Goal: Task Accomplishment & Management: Manage account settings

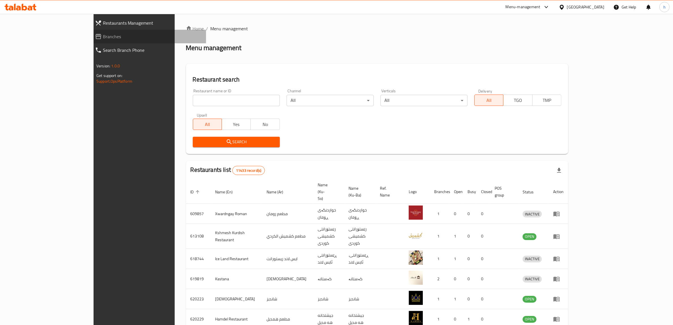
click at [103, 40] on span "Branches" at bounding box center [152, 36] width 99 height 7
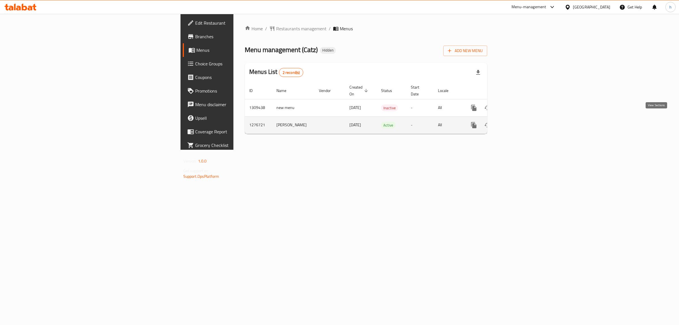
click at [518, 122] on icon "enhanced table" at bounding box center [514, 125] width 7 height 7
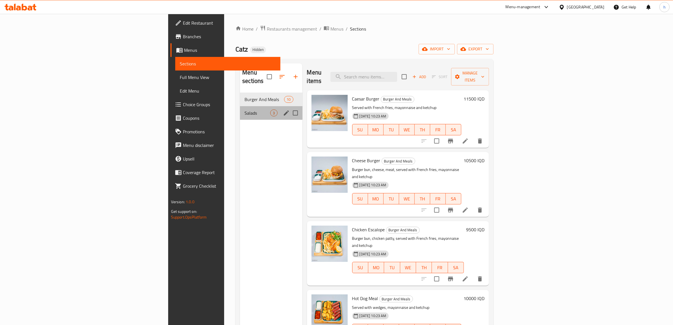
click at [240, 106] on div "Salads 3" at bounding box center [271, 113] width 62 height 14
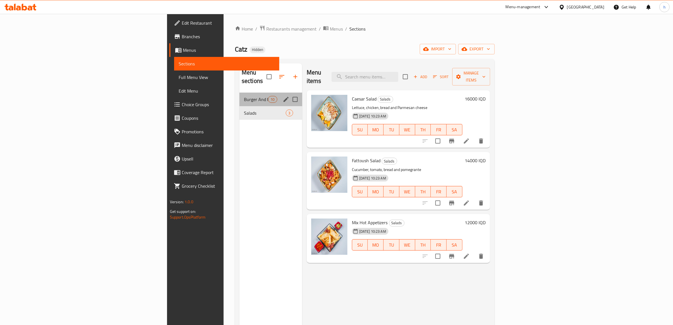
click at [240, 94] on div "Burger And Meals 10" at bounding box center [271, 99] width 63 height 14
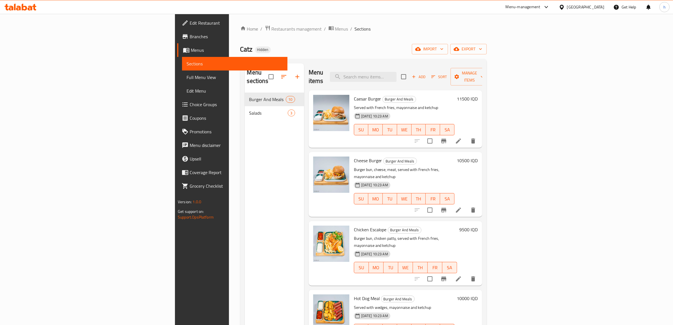
click at [182, 67] on link "Sections" at bounding box center [234, 64] width 105 height 14
click at [191, 48] on span "Menus" at bounding box center [237, 50] width 92 height 7
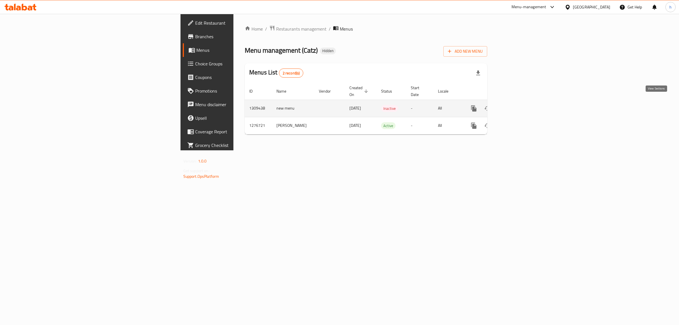
click at [521, 105] on link "enhanced table" at bounding box center [515, 109] width 14 height 14
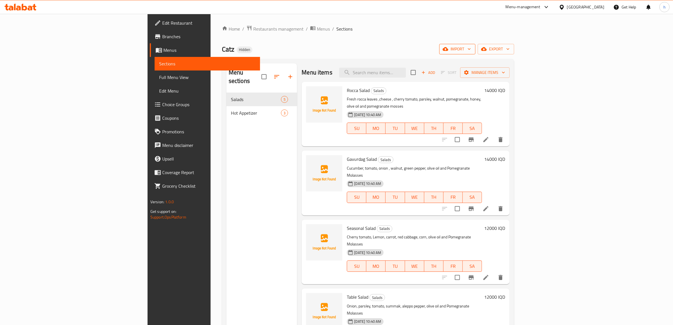
click at [476, 54] on button "import" at bounding box center [458, 49] width 36 height 10
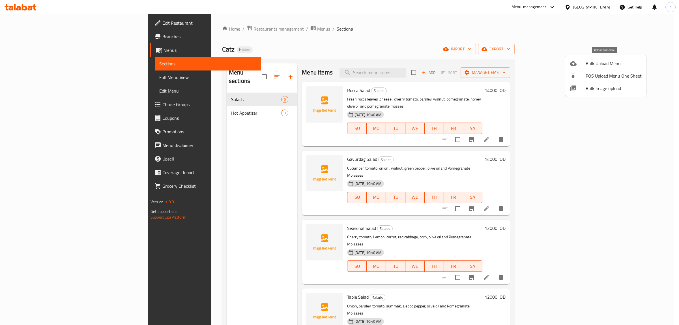
click at [587, 64] on span "Bulk Upload Menu" at bounding box center [613, 63] width 56 height 7
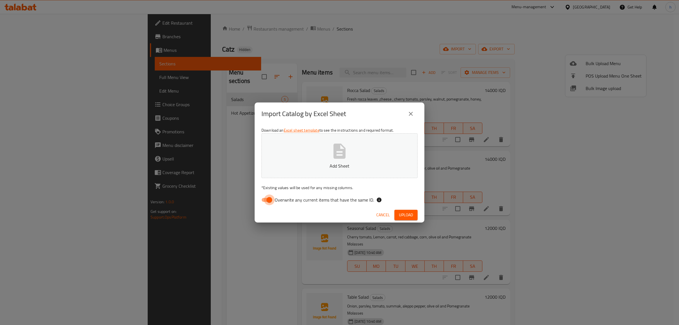
click at [264, 200] on input "Overwrite any current items that have the same ID." at bounding box center [269, 199] width 32 height 11
checkbox input "false"
click at [406, 213] on span "Upload" at bounding box center [406, 214] width 14 height 7
click at [404, 217] on span "Upload" at bounding box center [406, 214] width 14 height 7
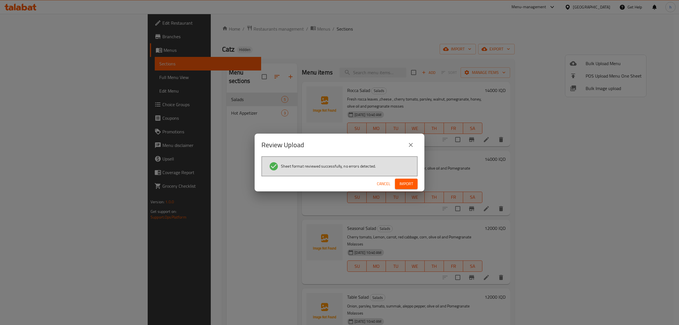
click at [404, 186] on span "Import" at bounding box center [406, 183] width 14 height 7
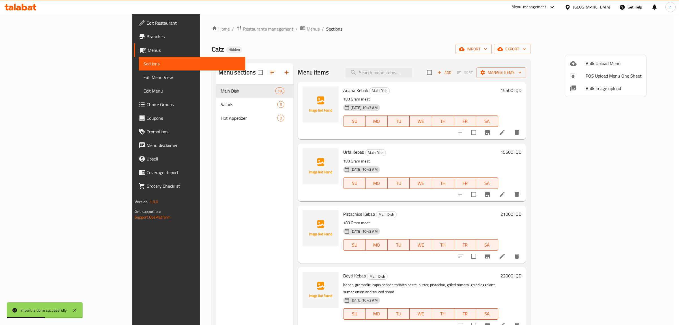
click at [15, 81] on div at bounding box center [339, 162] width 679 height 325
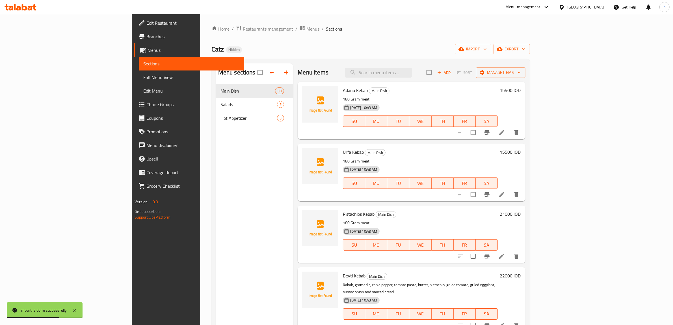
click at [143, 81] on span "Full Menu View" at bounding box center [191, 77] width 96 height 7
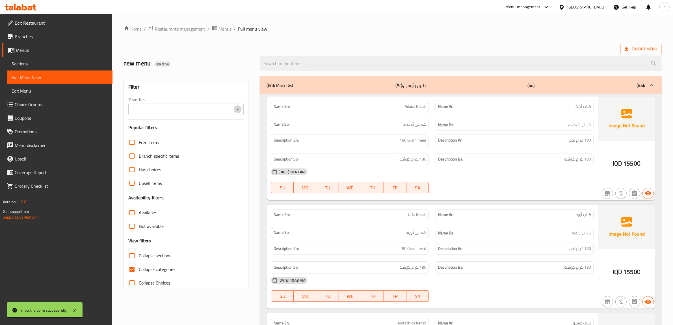
click at [237, 108] on icon "Open" at bounding box center [237, 109] width 7 height 7
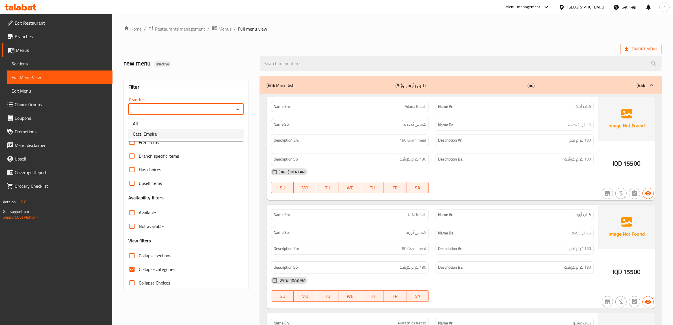
click at [163, 132] on li "Catz, Empire" at bounding box center [185, 134] width 115 height 10
type input "Catz, Empire"
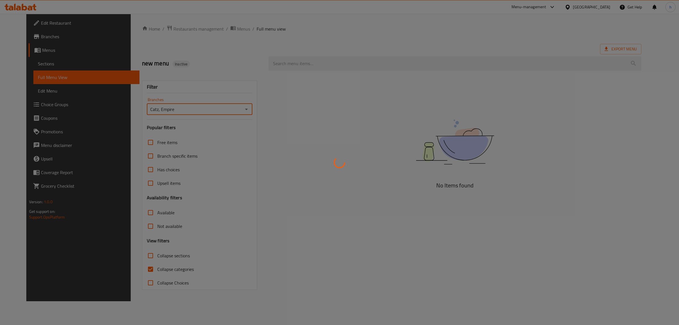
click at [135, 271] on div at bounding box center [339, 162] width 679 height 325
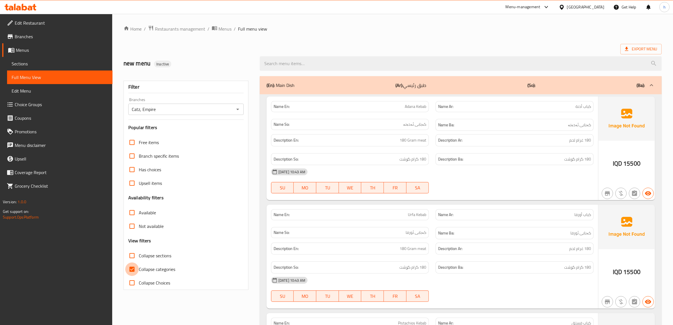
click at [132, 269] on input "Collapse categories" at bounding box center [132, 269] width 14 height 14
checkbox input "false"
click at [133, 258] on input "Collapse sections" at bounding box center [132, 256] width 14 height 14
checkbox input "true"
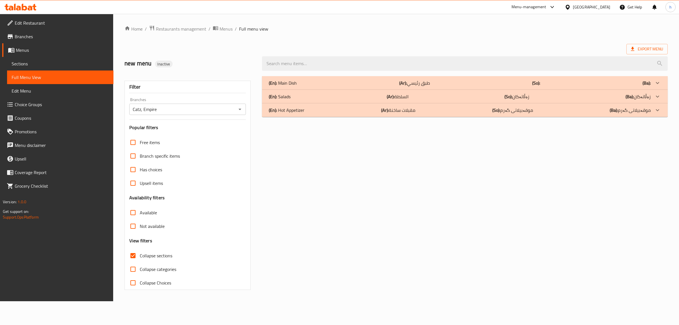
click at [295, 86] on p "(En): Main Dish" at bounding box center [283, 82] width 28 height 7
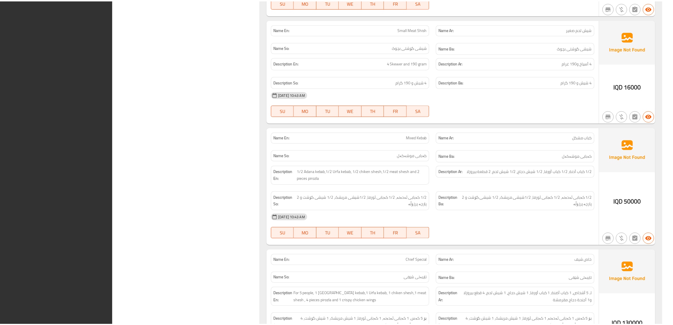
scroll to position [1819, 0]
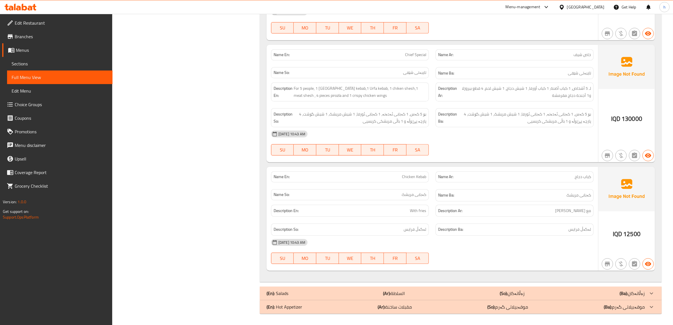
click at [23, 5] on icon at bounding box center [24, 7] width 5 height 7
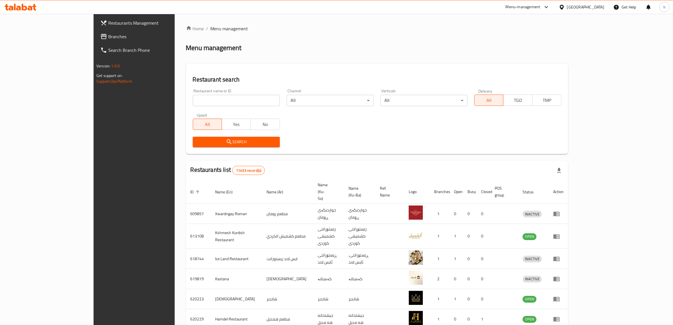
click at [108, 26] on span "Restaurants Management" at bounding box center [154, 23] width 93 height 7
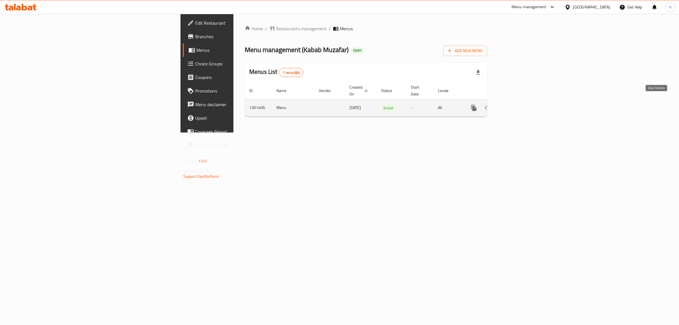
click at [518, 104] on icon "enhanced table" at bounding box center [514, 107] width 7 height 7
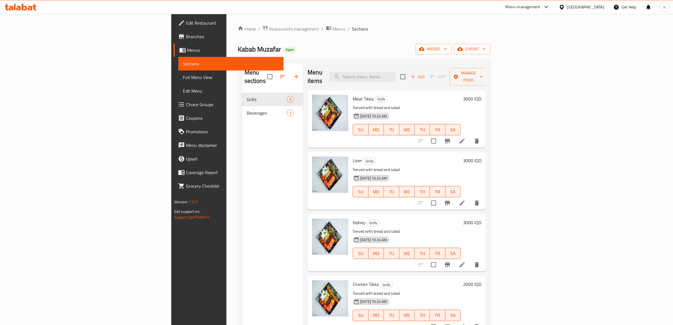
click at [482, 95] on h6 "3000 IQD" at bounding box center [472, 99] width 18 height 8
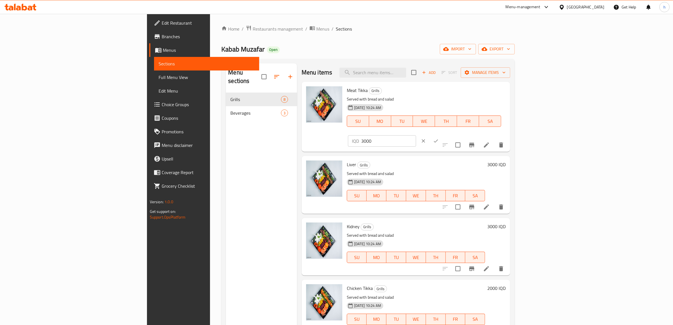
click at [442, 135] on button "ok" at bounding box center [436, 141] width 12 height 12
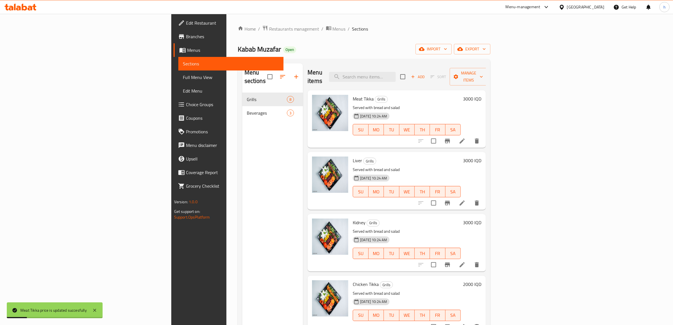
click at [482, 95] on h6 "3000 IQD" at bounding box center [472, 99] width 18 height 8
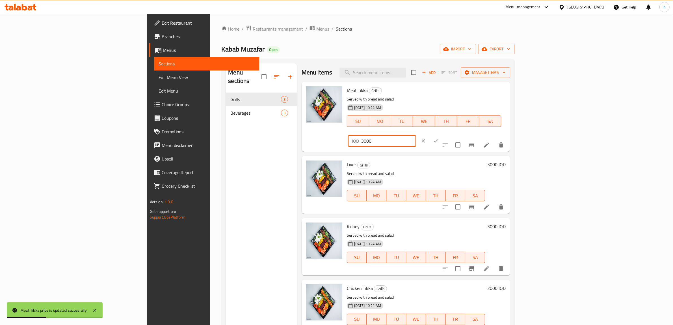
drag, startPoint x: 582, startPoint y: 93, endPoint x: 573, endPoint y: 93, distance: 9.3
click at [416, 135] on input "3000" at bounding box center [388, 140] width 55 height 11
type input "3500"
click at [439, 138] on icon "ok" at bounding box center [436, 141] width 6 height 6
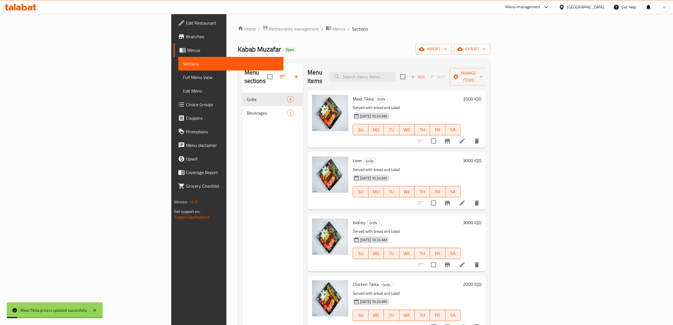
click at [482, 95] on h6 "3500 IQD" at bounding box center [472, 99] width 18 height 8
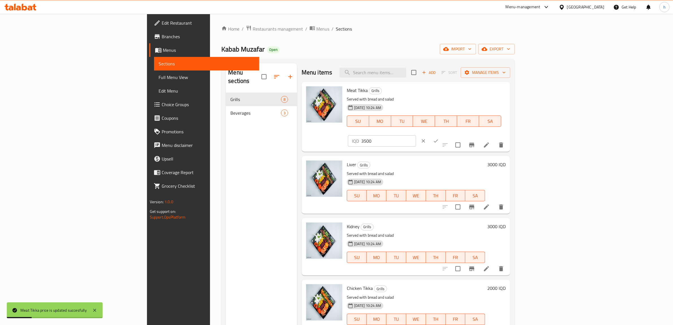
click at [416, 135] on input "3500" at bounding box center [388, 140] width 55 height 11
click at [475, 143] on icon "Branch-specific-item" at bounding box center [471, 145] width 5 height 5
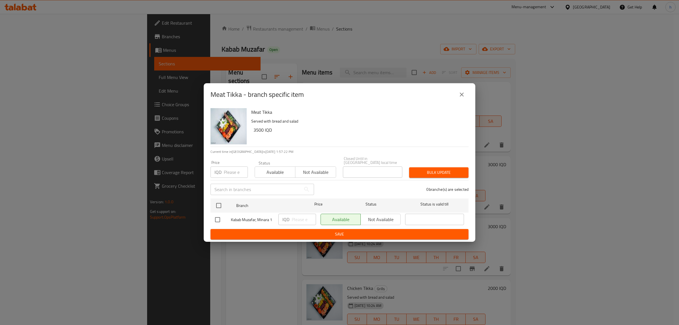
click at [214, 218] on input "checkbox" at bounding box center [218, 220] width 12 height 12
checkbox input "true"
click at [283, 217] on p "IQD" at bounding box center [285, 219] width 7 height 7
click at [300, 217] on input "number" at bounding box center [304, 219] width 24 height 11
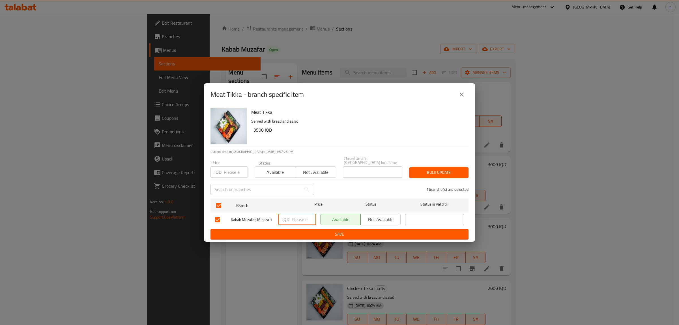
paste input "3500"
type input "3500"
click at [303, 226] on ul "Branch Price Status Status is valid till Kabab Muzafar, Minara 1 IQD 3500 ​ Ava…" at bounding box center [339, 212] width 258 height 33
click at [306, 234] on span "Save" at bounding box center [339, 233] width 249 height 7
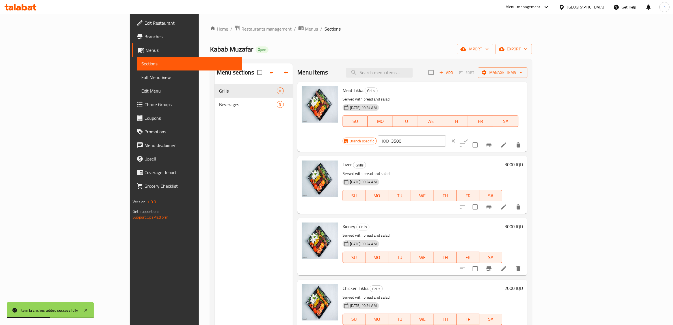
click at [523, 160] on h6 "3000 IQD" at bounding box center [514, 164] width 18 height 8
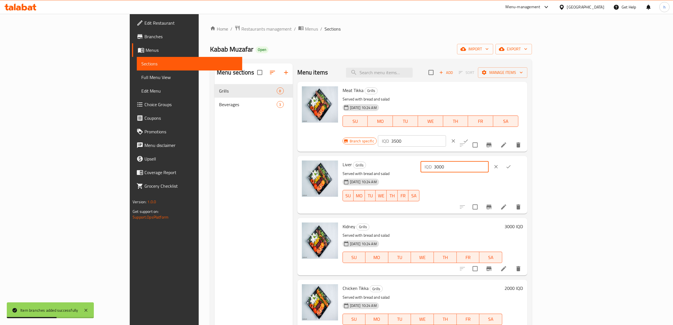
click at [489, 161] on input "3000" at bounding box center [461, 166] width 55 height 11
paste input "5"
type input "3500"
click at [512, 164] on icon "ok" at bounding box center [509, 167] width 6 height 6
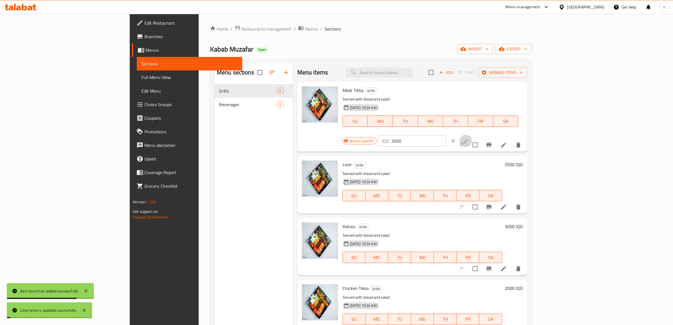
click at [469, 138] on icon "ok" at bounding box center [466, 141] width 6 height 6
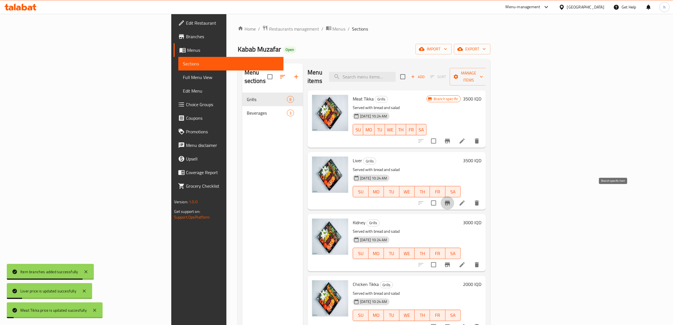
click at [451, 199] on icon "Branch-specific-item" at bounding box center [447, 202] width 7 height 7
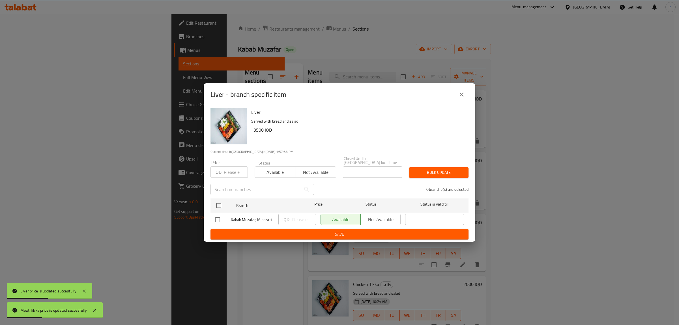
drag, startPoint x: 216, startPoint y: 217, endPoint x: 221, endPoint y: 217, distance: 4.8
click at [217, 217] on input "checkbox" at bounding box center [218, 220] width 12 height 12
checkbox input "true"
click at [286, 216] on p "IQD" at bounding box center [285, 219] width 7 height 7
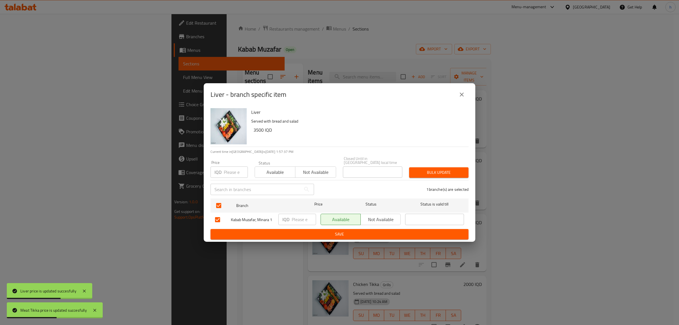
click at [299, 218] on input "number" at bounding box center [304, 219] width 24 height 11
paste input "3500"
type input "3500"
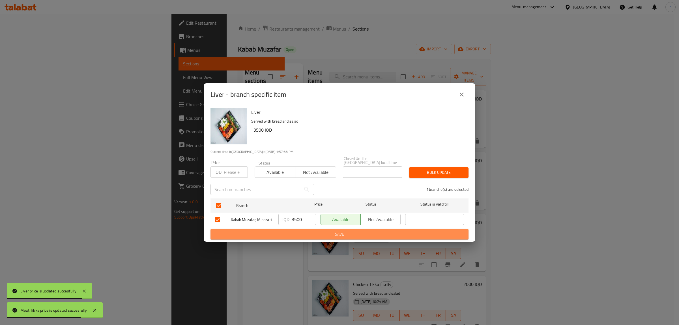
click at [303, 232] on span "Save" at bounding box center [339, 233] width 249 height 7
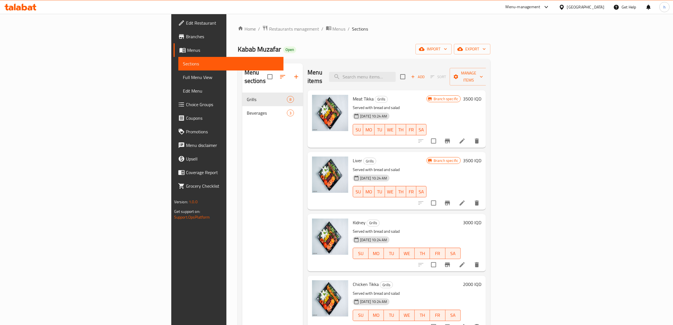
click at [482, 218] on h6 "3000 IQD" at bounding box center [472, 222] width 18 height 8
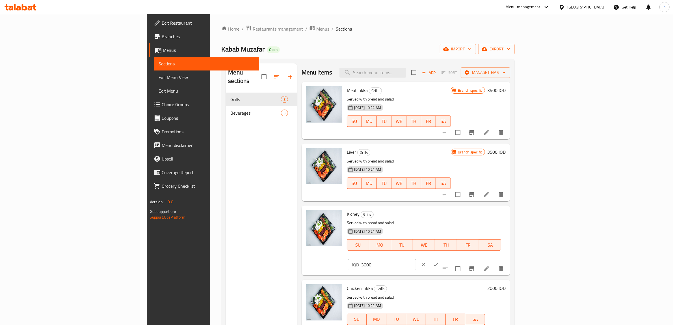
drag, startPoint x: 590, startPoint y: 213, endPoint x: 540, endPoint y: 219, distance: 50.0
click at [508, 219] on div "Kidney Grills Served with bread and salad [DATE] 10:24 AM SU MO TU WE TH FR SA …" at bounding box center [426, 240] width 163 height 65
paste input "5"
type input "3500"
click at [439, 262] on icon "ok" at bounding box center [436, 265] width 6 height 6
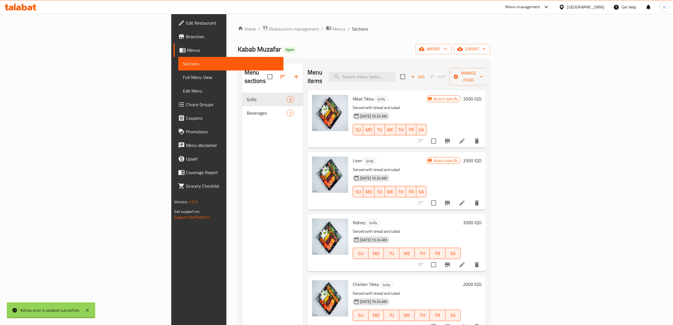
click at [451, 261] on icon "Branch-specific-item" at bounding box center [447, 264] width 7 height 7
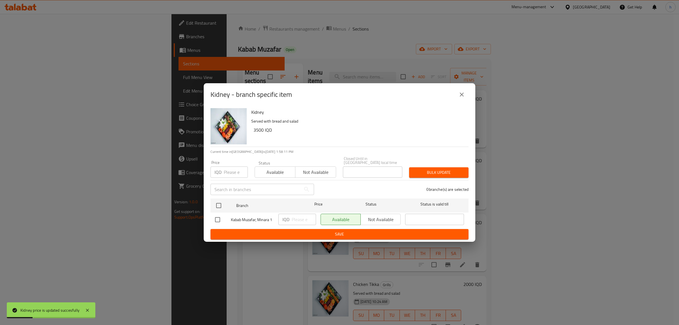
click at [223, 217] on div at bounding box center [223, 220] width 16 height 12
click at [219, 218] on input "checkbox" at bounding box center [218, 220] width 12 height 12
checkbox input "true"
click at [299, 218] on input "number" at bounding box center [304, 219] width 24 height 11
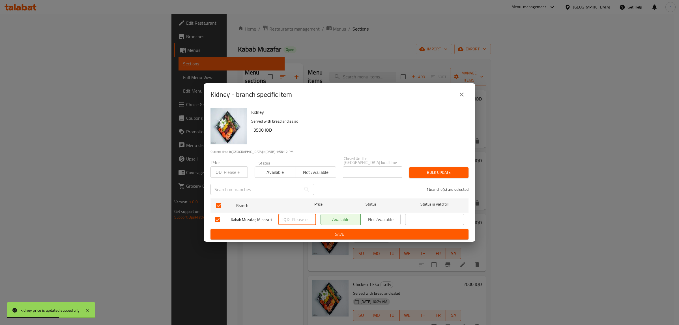
paste input "3500"
type input "3500"
click at [295, 231] on span "Save" at bounding box center [339, 233] width 249 height 7
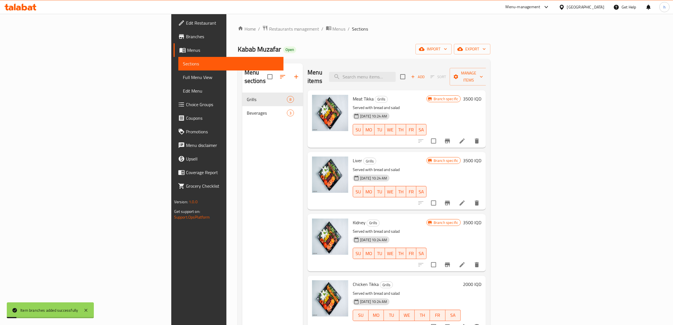
scroll to position [106, 0]
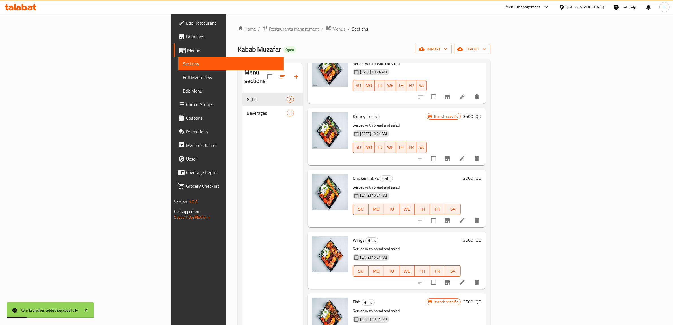
click at [482, 174] on h6 "2000 IQD" at bounding box center [472, 178] width 18 height 8
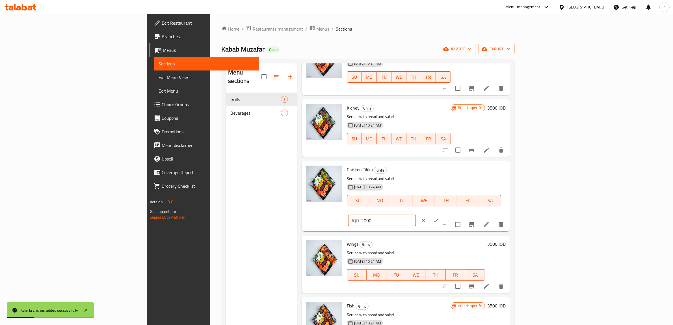
drag, startPoint x: 587, startPoint y: 167, endPoint x: 565, endPoint y: 171, distance: 22.6
click at [416, 215] on div "IQD 2000 ​" at bounding box center [382, 220] width 68 height 11
click at [416, 215] on input "2500" at bounding box center [388, 220] width 55 height 11
type input "2500"
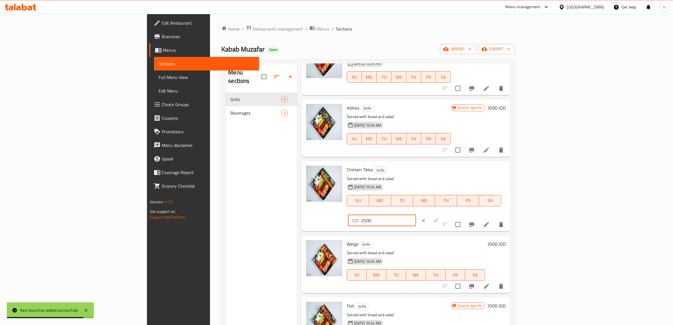
click at [442, 214] on button "ok" at bounding box center [436, 220] width 12 height 12
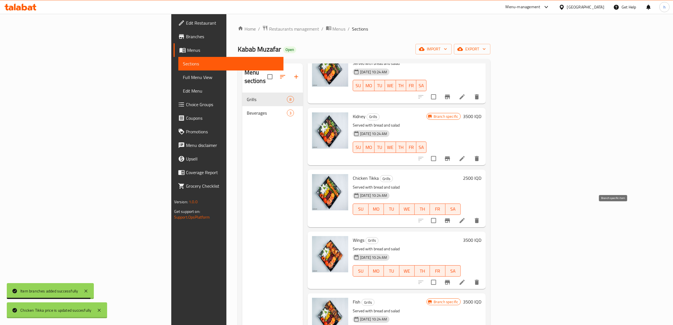
click at [451, 217] on icon "Branch-specific-item" at bounding box center [447, 220] width 7 height 7
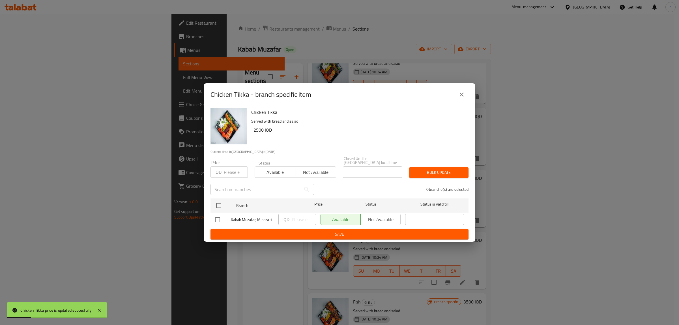
click at [218, 219] on input "checkbox" at bounding box center [218, 220] width 12 height 12
checkbox input "true"
click at [296, 216] on input "number" at bounding box center [304, 219] width 24 height 11
paste input "2500"
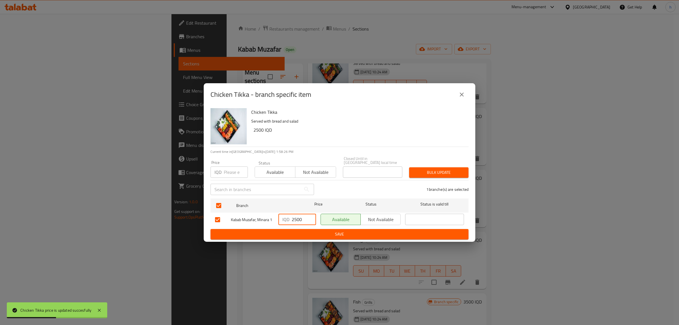
type input "2500"
click at [305, 230] on span "Save" at bounding box center [339, 233] width 249 height 7
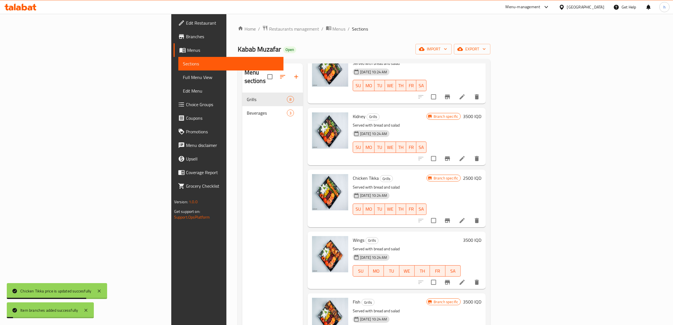
click at [482, 236] on h6 "3500 IQD" at bounding box center [472, 240] width 18 height 8
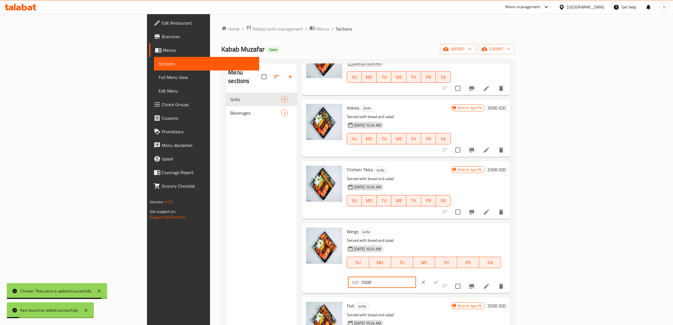
drag, startPoint x: 591, startPoint y: 234, endPoint x: 534, endPoint y: 248, distance: 58.4
click at [508, 239] on div "Wings Grills Served with bread and salad [DATE] 10:24 AM SU MO TU WE TH FR SA I…" at bounding box center [426, 257] width 163 height 65
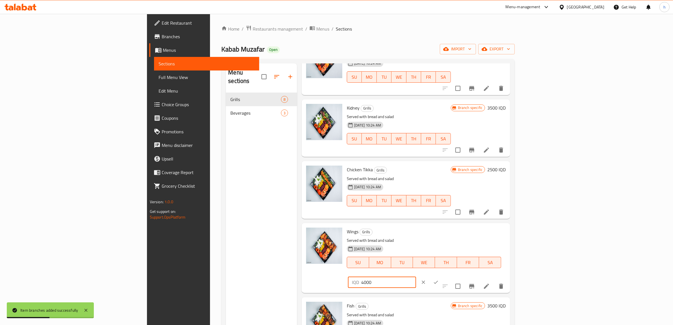
click at [416, 276] on input "4000" at bounding box center [388, 281] width 55 height 11
type input "4000"
click at [439, 279] on icon "ok" at bounding box center [436, 282] width 6 height 6
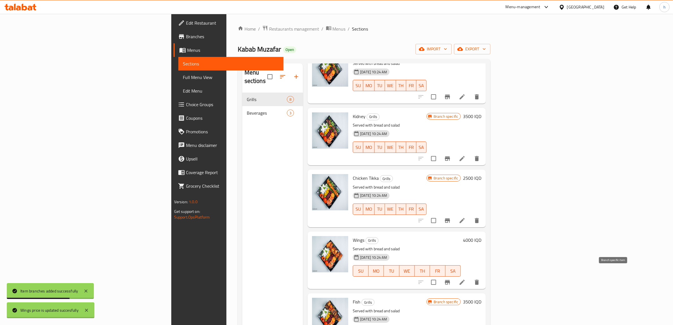
click at [454, 275] on button "Branch-specific-item" at bounding box center [448, 282] width 14 height 14
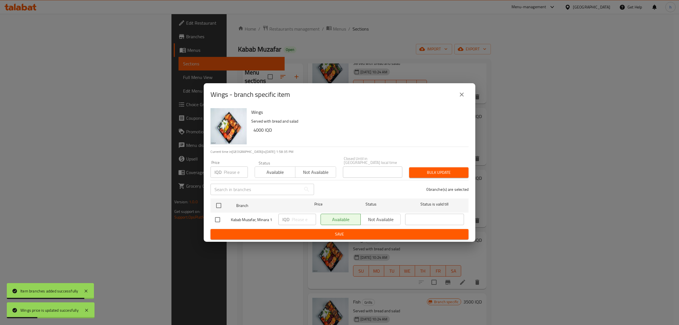
click at [218, 218] on input "checkbox" at bounding box center [218, 220] width 12 height 12
checkbox input "true"
click at [312, 216] on input "number" at bounding box center [304, 219] width 24 height 11
click at [304, 217] on input "number" at bounding box center [304, 219] width 24 height 11
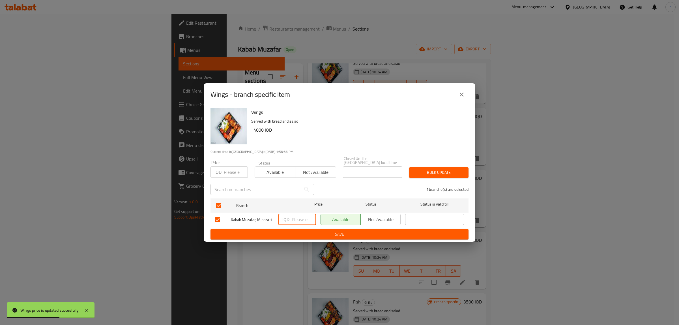
paste input "4000"
type input "4000"
click at [311, 230] on span "Save" at bounding box center [339, 233] width 249 height 7
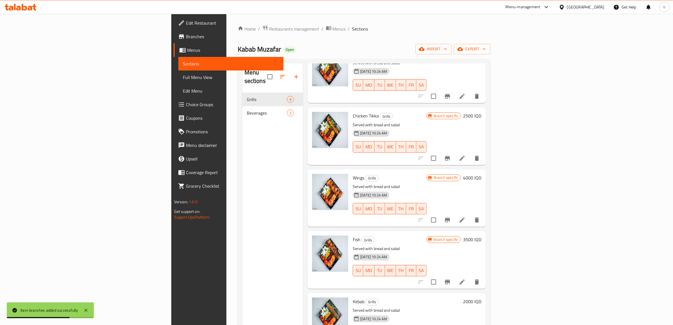
scroll to position [183, 0]
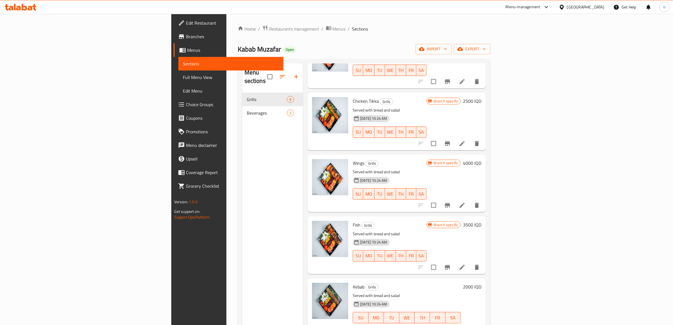
click at [482, 221] on h6 "3500 IQD" at bounding box center [472, 225] width 18 height 8
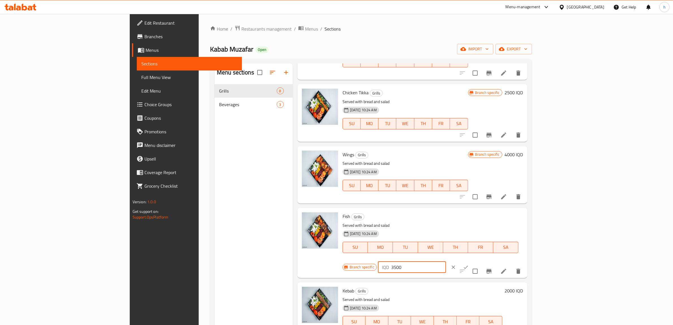
drag, startPoint x: 581, startPoint y: 214, endPoint x: 546, endPoint y: 215, distance: 34.2
click at [481, 261] on div "Branch specific IQD 3500 ​" at bounding box center [412, 267] width 138 height 12
click at [446, 261] on input "4000" at bounding box center [418, 266] width 55 height 11
type input "4000"
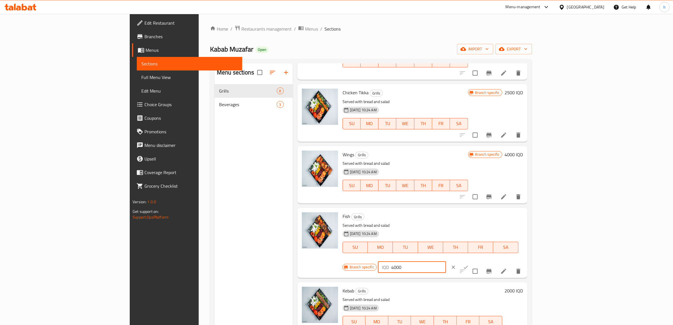
click at [469, 264] on icon "ok" at bounding box center [466, 267] width 6 height 6
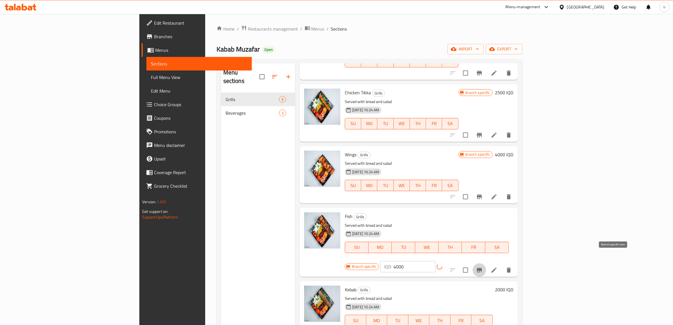
click at [483, 266] on icon "Branch-specific-item" at bounding box center [479, 269] width 7 height 7
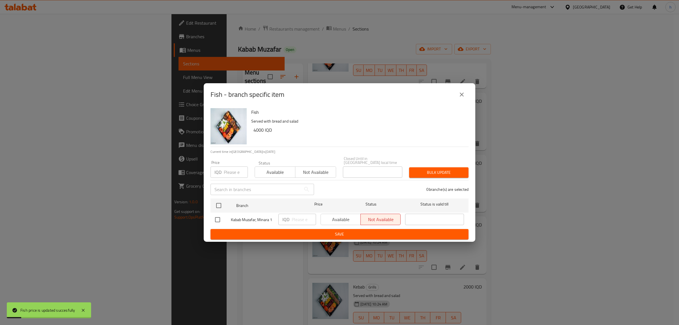
click at [225, 219] on div at bounding box center [223, 220] width 16 height 12
click at [218, 217] on input "checkbox" at bounding box center [218, 220] width 12 height 12
checkbox input "true"
click at [291, 215] on div "IQD ​" at bounding box center [297, 219] width 38 height 11
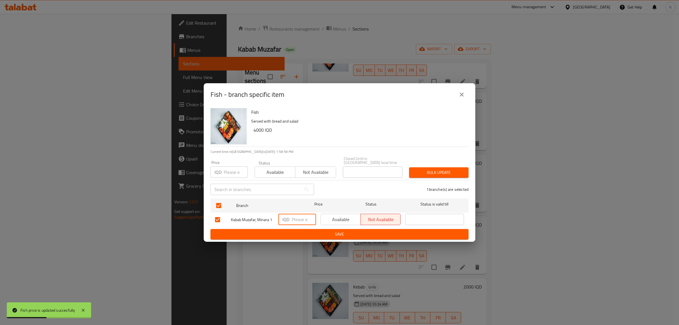
paste input "4000"
type input "4000"
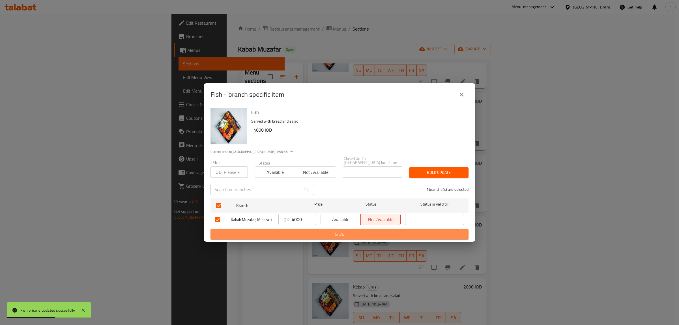
click at [299, 232] on span "Save" at bounding box center [339, 233] width 249 height 7
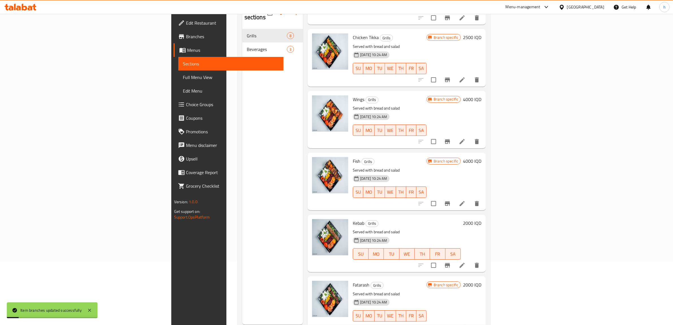
scroll to position [79, 0]
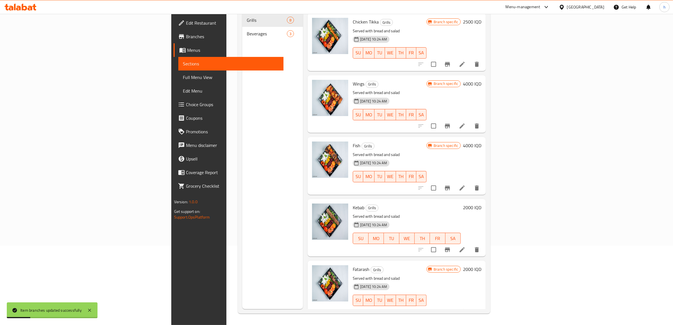
click at [482, 203] on h6 "2000 IQD" at bounding box center [472, 207] width 18 height 8
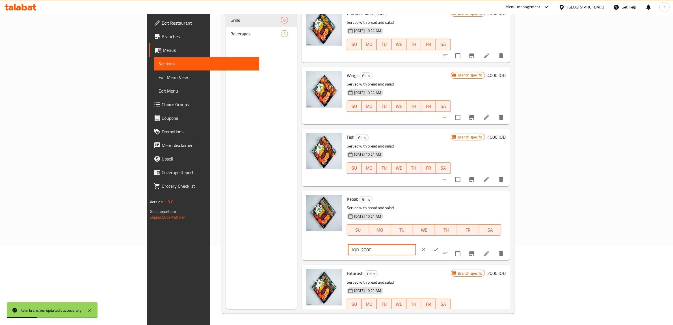
drag, startPoint x: 593, startPoint y: 201, endPoint x: 518, endPoint y: 201, distance: 75.5
click at [508, 201] on div "Kebab Grills Served with bread and salad [DATE] 10:24 AM SU MO TU WE TH FR SA I…" at bounding box center [426, 225] width 163 height 65
click at [416, 244] on input "2500" at bounding box center [388, 249] width 55 height 11
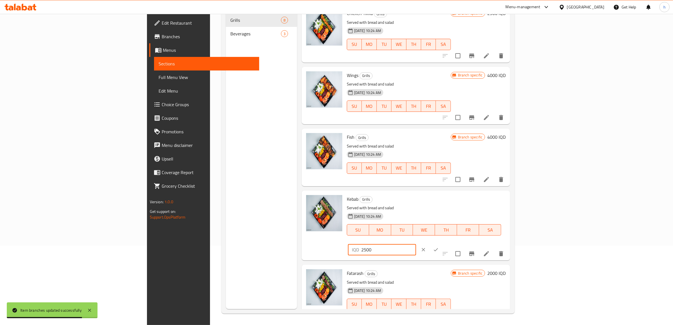
click at [416, 244] on input "2500" at bounding box center [388, 249] width 55 height 11
paste input "40"
type input "2500"
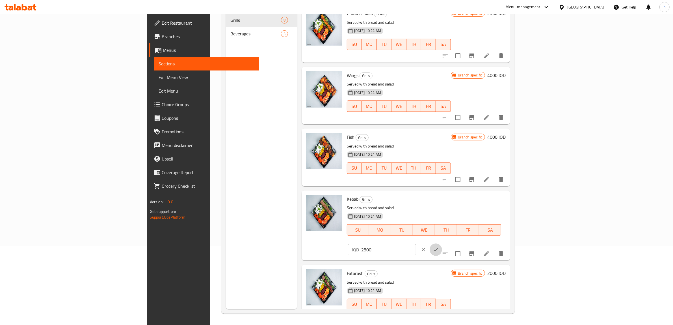
click at [439, 247] on icon "ok" at bounding box center [436, 250] width 6 height 6
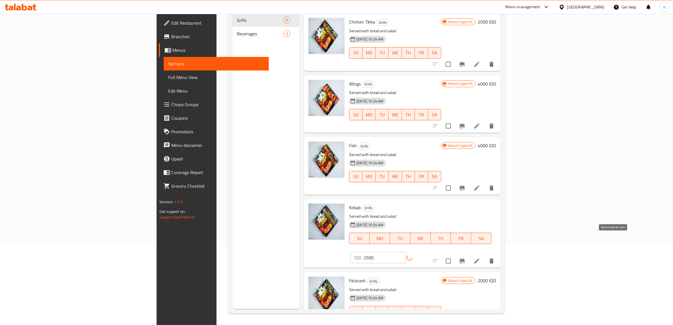
click at [466, 257] on icon "Branch-specific-item" at bounding box center [462, 260] width 7 height 7
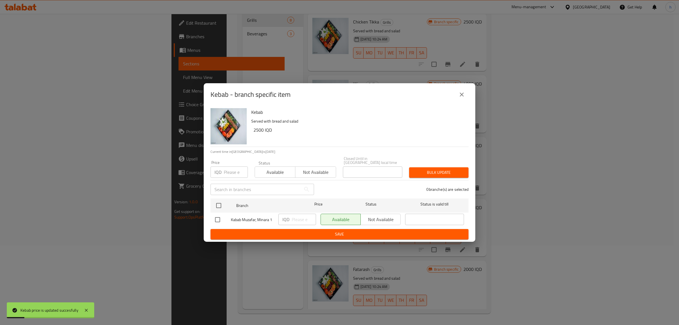
click at [245, 218] on span "Kabab Muzafar, Minara 1" at bounding box center [252, 219] width 43 height 7
click at [217, 204] on input "checkbox" at bounding box center [219, 205] width 12 height 12
checkbox input "true"
click at [292, 216] on input "number" at bounding box center [304, 219] width 24 height 11
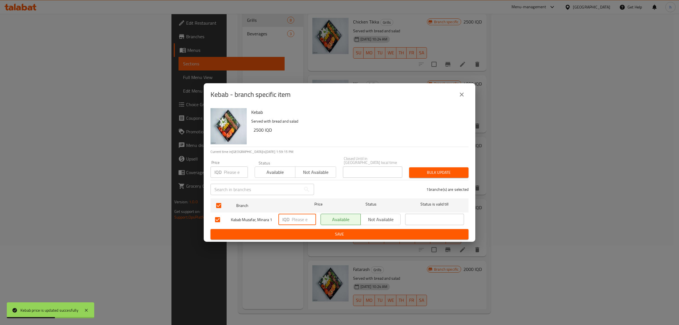
paste input "2500"
type input "2500"
click at [283, 223] on div "IQD 2500 ​" at bounding box center [297, 219] width 38 height 11
click at [284, 230] on span "Save" at bounding box center [339, 233] width 249 height 7
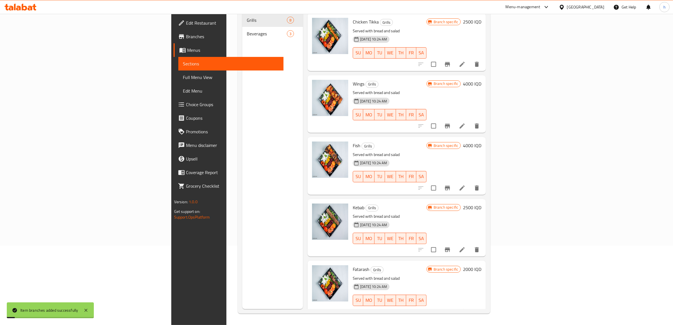
click at [482, 265] on h6 "2000 IQD" at bounding box center [472, 269] width 18 height 8
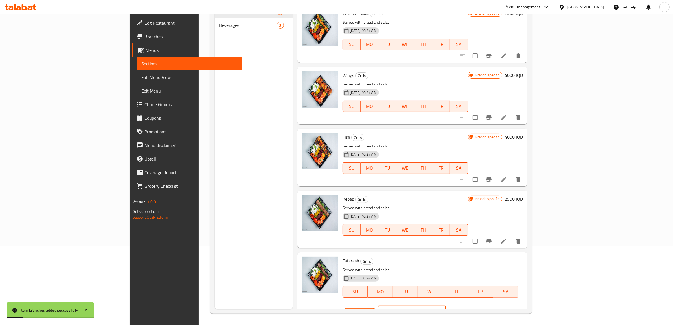
click at [446, 306] on div "IQD 2000 ​" at bounding box center [412, 311] width 68 height 11
click at [446, 306] on input "2500" at bounding box center [418, 311] width 55 height 11
type input "2500"
click at [469, 309] on icon "ok" at bounding box center [466, 312] width 6 height 6
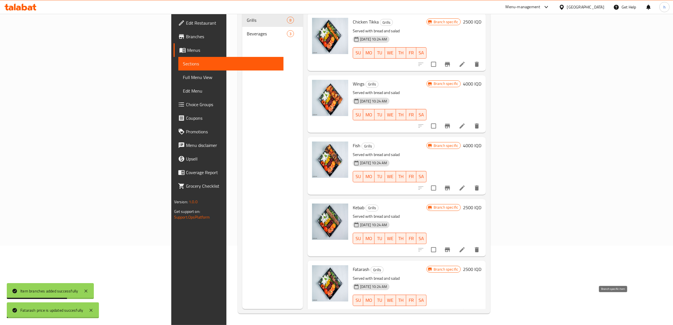
click at [451, 308] on icon "Branch-specific-item" at bounding box center [447, 311] width 7 height 7
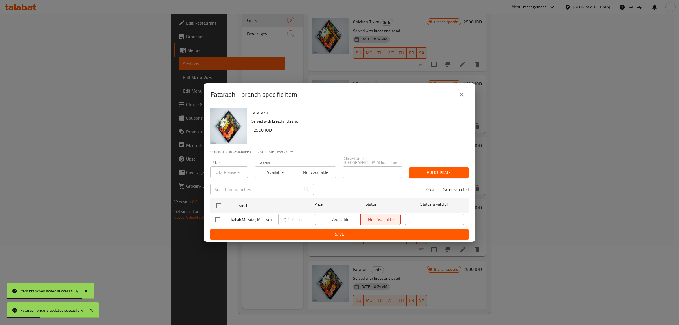
click at [289, 219] on p "IQD" at bounding box center [285, 219] width 7 height 7
drag, startPoint x: 221, startPoint y: 204, endPoint x: 252, endPoint y: 224, distance: 36.3
click at [223, 206] on input "checkbox" at bounding box center [219, 205] width 12 height 12
checkbox input "true"
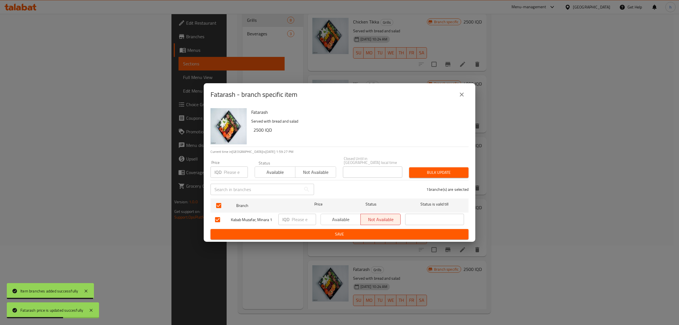
click at [297, 218] on input "number" at bounding box center [304, 219] width 24 height 11
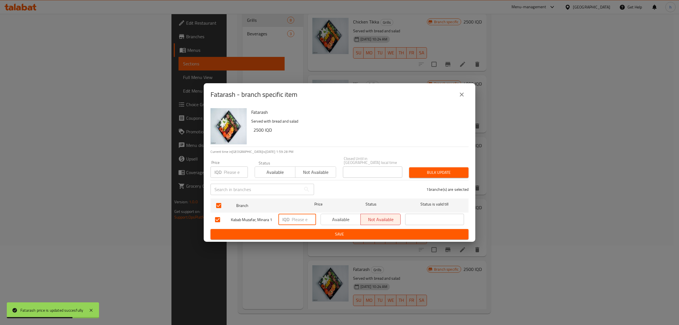
paste input "2500"
type input "2500"
click at [294, 229] on button "Save" at bounding box center [339, 234] width 258 height 10
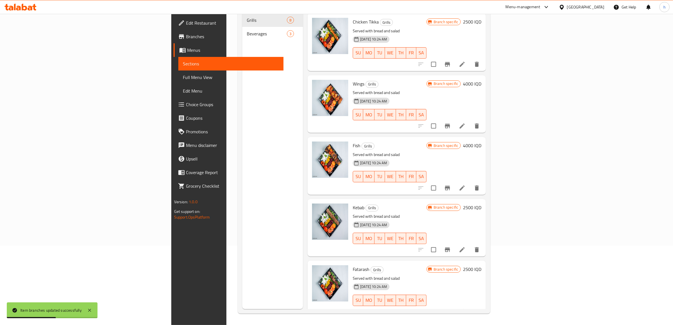
scroll to position [0, 0]
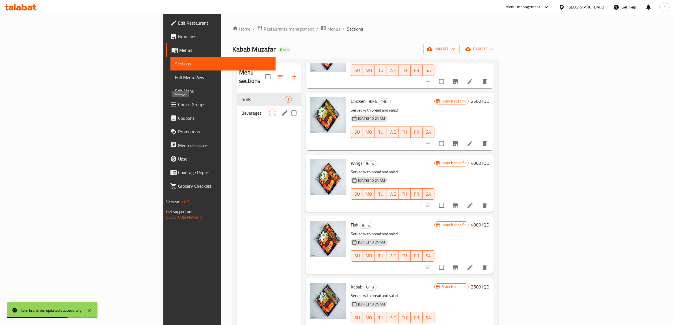
click at [242, 109] on span "Beverages" at bounding box center [256, 112] width 28 height 7
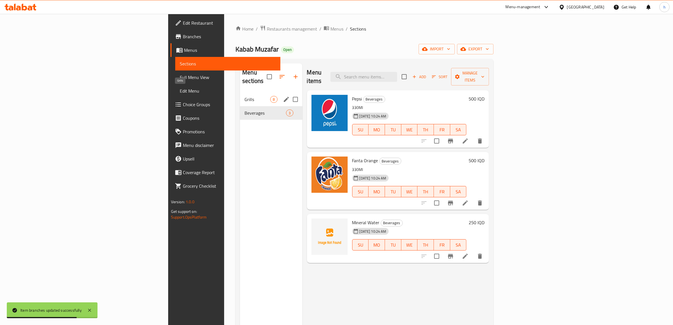
click at [245, 96] on span "Grills" at bounding box center [258, 99] width 26 height 7
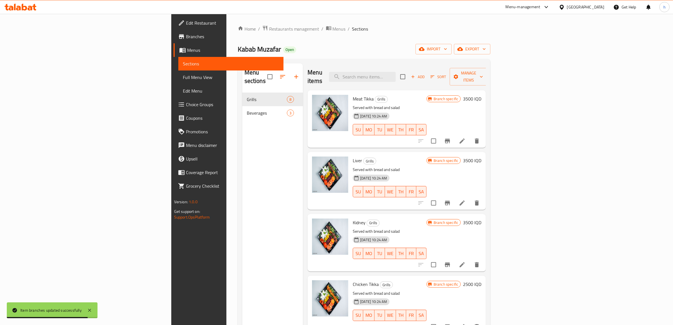
click at [183, 77] on span "Full Menu View" at bounding box center [231, 77] width 96 height 7
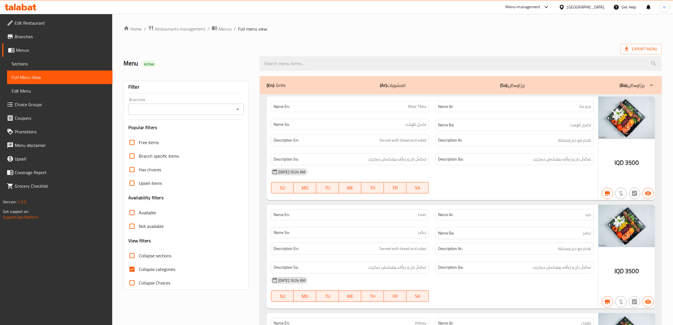
click at [29, 65] on span "Sections" at bounding box center [60, 63] width 96 height 7
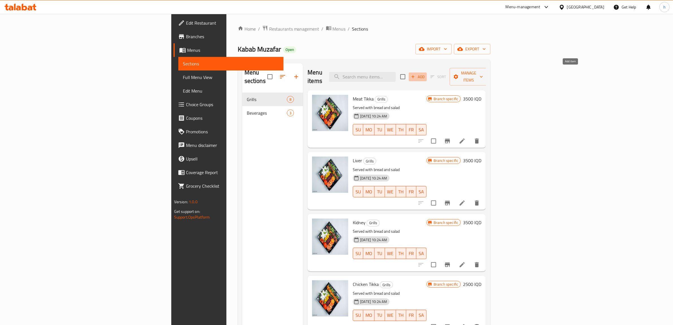
click at [426, 74] on span "Add" at bounding box center [417, 77] width 15 height 7
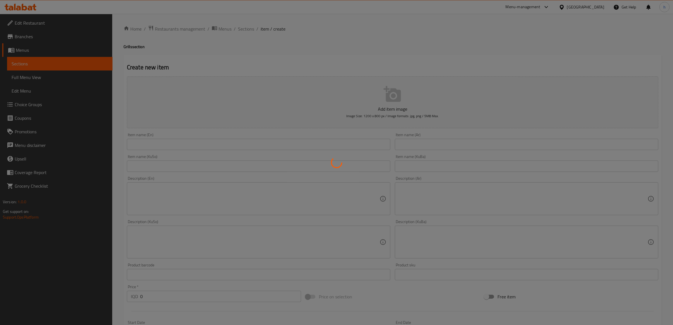
click at [182, 140] on div at bounding box center [336, 162] width 673 height 325
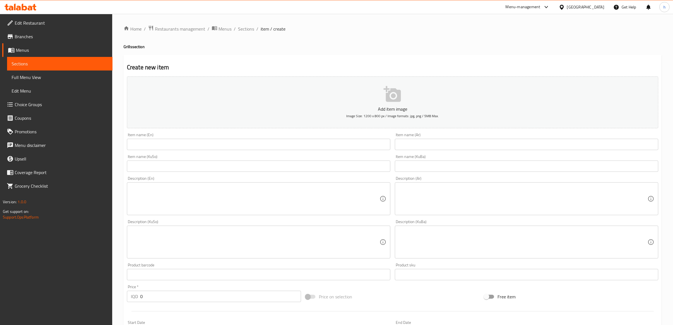
click at [187, 146] on div "Home / Restaurants management / Menus / Sections / item / create Grills section…" at bounding box center [393, 239] width 538 height 428
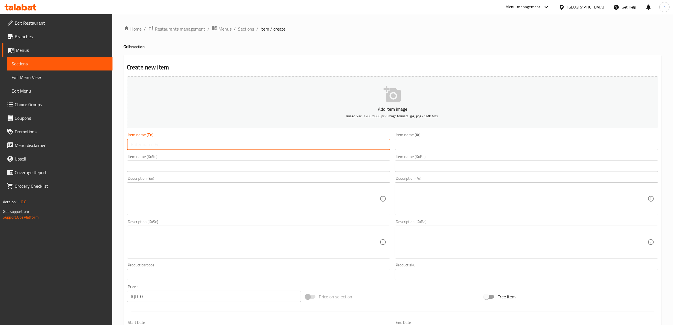
click at [153, 146] on input "text" at bounding box center [259, 144] width 264 height 11
paste input "1 kilo Kebap"
click at [158, 143] on input "1 kilo Kebap" at bounding box center [259, 144] width 264 height 11
type input "1 Kilo Kebab"
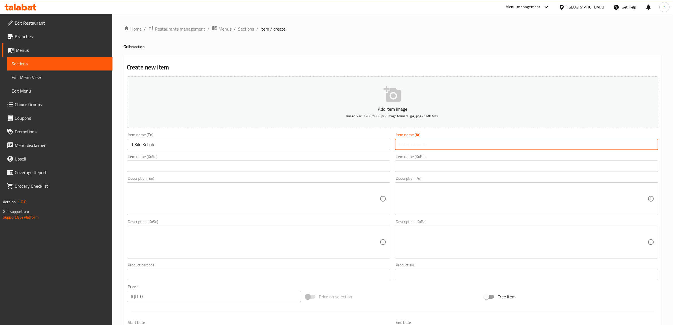
click at [421, 144] on input "text" at bounding box center [527, 144] width 264 height 11
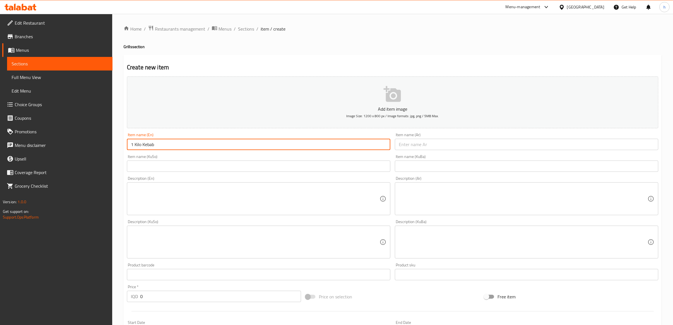
drag, startPoint x: 161, startPoint y: 144, endPoint x: 122, endPoint y: 150, distance: 39.6
click at [122, 150] on div "Home / Restaurants management / Menus / Sections / item / create Grills section…" at bounding box center [392, 239] width 561 height 451
click at [417, 144] on input "text" at bounding box center [527, 144] width 264 height 11
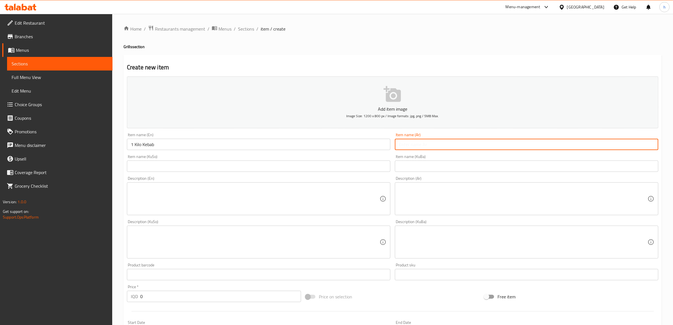
paste input "1 كيلو كباب"
type input "1 كيلو كباب"
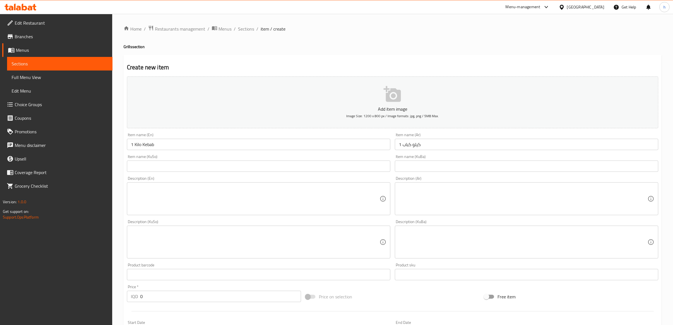
drag, startPoint x: 335, startPoint y: 173, endPoint x: 327, endPoint y: 161, distance: 14.5
click at [335, 173] on div "Item name (KuSo) Item name (KuSo)" at bounding box center [259, 163] width 268 height 22
click at [325, 160] on div "Item name (KuSo) Item name (KuSo)" at bounding box center [259, 162] width 264 height 17
click at [322, 163] on input "text" at bounding box center [259, 165] width 264 height 11
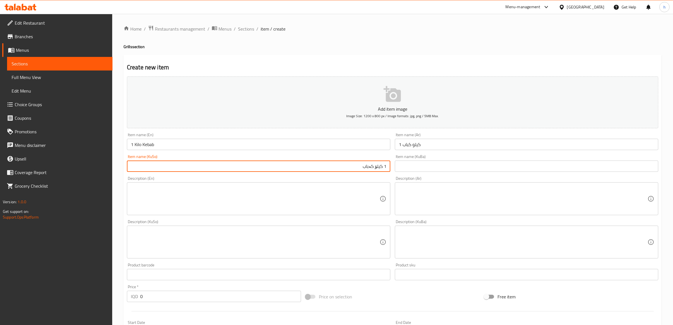
click at [322, 163] on input "1 کیلۆ کەباب" at bounding box center [259, 165] width 264 height 11
type input "1 کیلۆ کەباب"
click at [145, 194] on textarea at bounding box center [255, 198] width 249 height 27
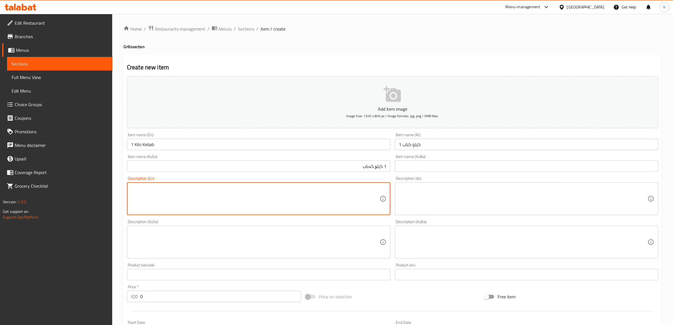
paste textarea "12 skewers of meat kebap served with bread and green salad"
click at [138, 189] on textarea "12 skewers of meat kebap served with bread and green salad" at bounding box center [255, 198] width 249 height 27
click at [182, 189] on textarea "12 Skewers of meat kebap served with bread and green salad" at bounding box center [255, 198] width 249 height 27
type textarea "12 Skewers of meat kebab served with bread and green salad"
click at [430, 200] on textarea at bounding box center [523, 198] width 249 height 27
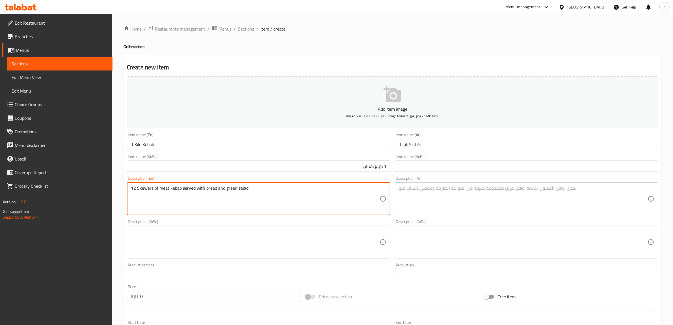
drag, startPoint x: 182, startPoint y: 190, endPoint x: 125, endPoint y: 187, distance: 56.6
click at [419, 191] on textarea at bounding box center [523, 198] width 249 height 27
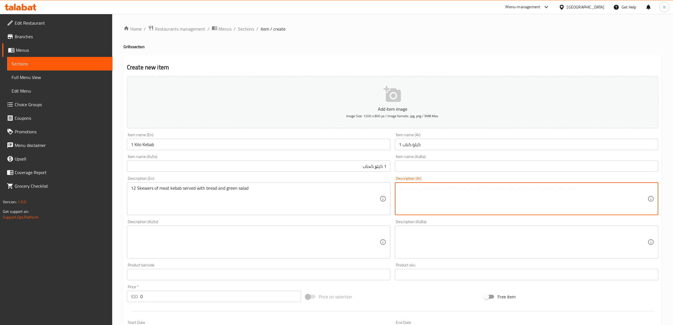
paste textarea "12 سيخ من كباب لحم مع خبز وسلطة خضراء"
type textarea "12 سيخ من كباب لحم مع خبز وسلطة خضراء"
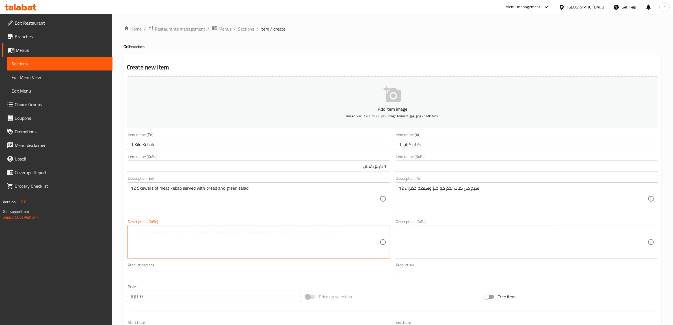
click at [310, 242] on textarea at bounding box center [255, 242] width 249 height 27
type textarea "12 شیش لە گۆشتی کەباب پێشکەش دەکرێت لەگەڵ نان و زەڵاتەی سەوز"
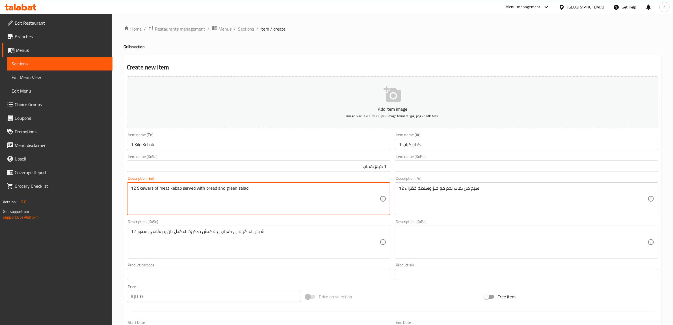
drag, startPoint x: 236, startPoint y: 186, endPoint x: 225, endPoint y: 189, distance: 11.5
click at [293, 199] on textarea "12 Skewers of meat kebab served with bread and green salad" at bounding box center [255, 198] width 249 height 27
click at [190, 205] on textarea "12 Skewers of meat kebab served with bread and green salad" at bounding box center [255, 198] width 249 height 27
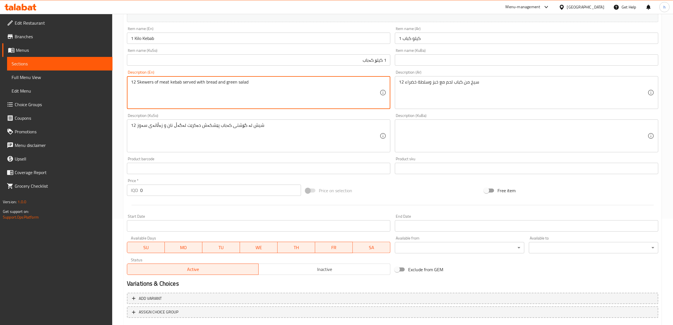
click at [112, 189] on div "Edit Restaurant Branches Menus Sections Full Menu View Edit Menu Choice Groups …" at bounding box center [336, 133] width 673 height 451
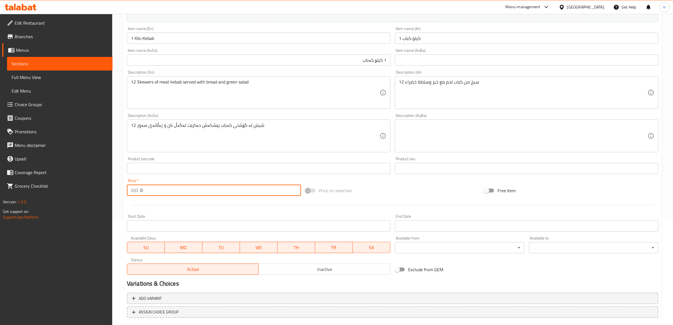
paste input "2200"
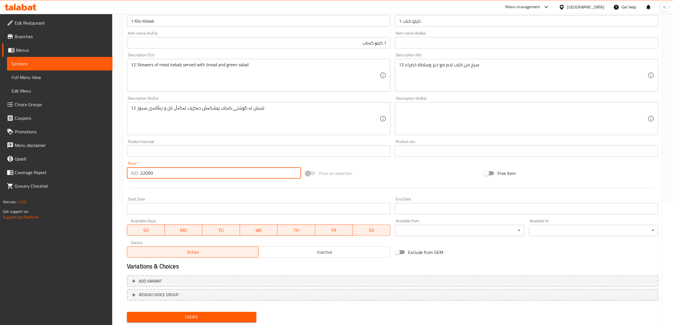
scroll to position [139, 0]
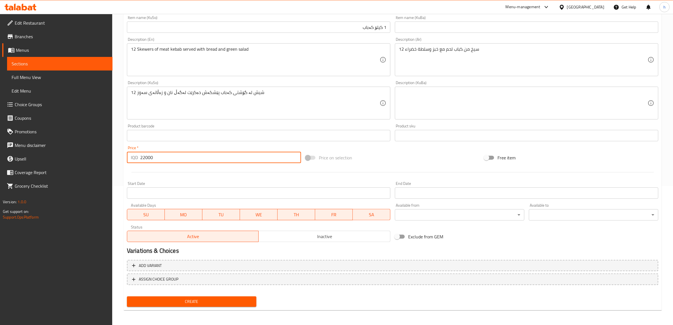
type input "22000"
click at [238, 301] on span "Create" at bounding box center [192, 301] width 120 height 7
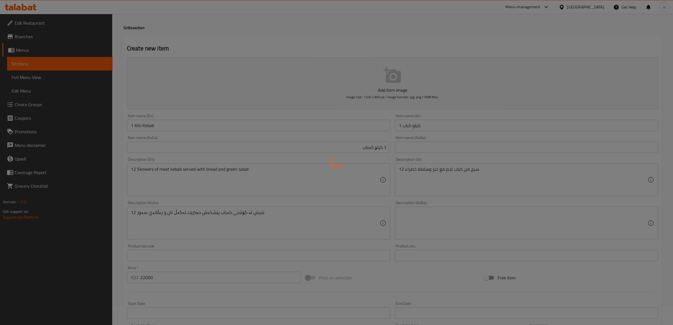
scroll to position [0, 0]
type input "0"
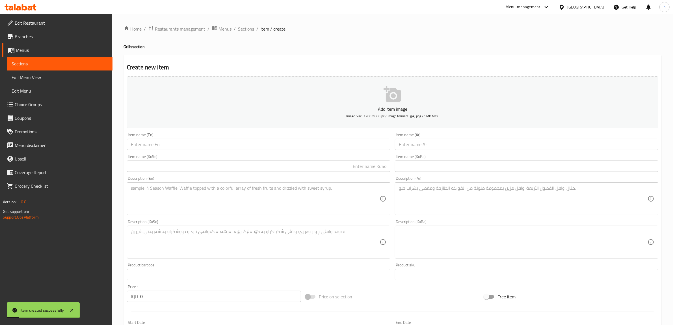
click at [17, 61] on span "Sections" at bounding box center [60, 63] width 96 height 7
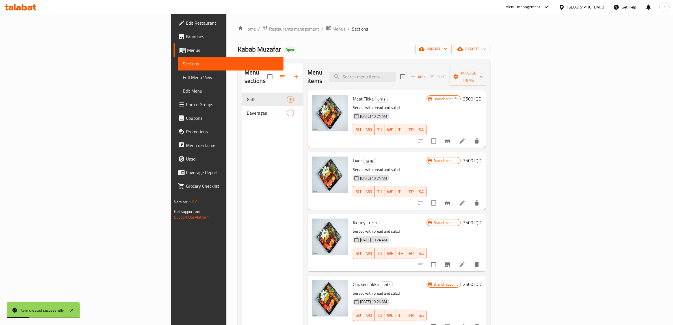
click at [178, 81] on link "Full Menu View" at bounding box center [230, 77] width 105 height 14
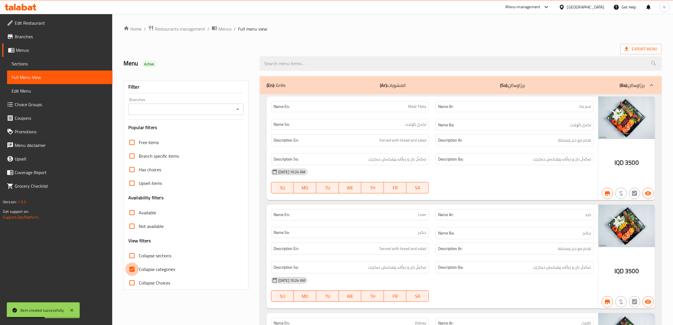
drag, startPoint x: 132, startPoint y: 270, endPoint x: 133, endPoint y: 258, distance: 12.5
click at [132, 270] on input "Collapse categories" at bounding box center [132, 269] width 14 height 14
checkbox input "false"
click at [133, 255] on input "Collapse sections" at bounding box center [132, 256] width 14 height 14
checkbox input "true"
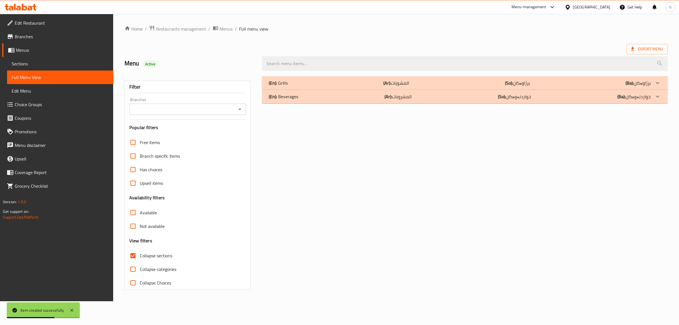
click at [238, 111] on icon "Open" at bounding box center [239, 109] width 7 height 7
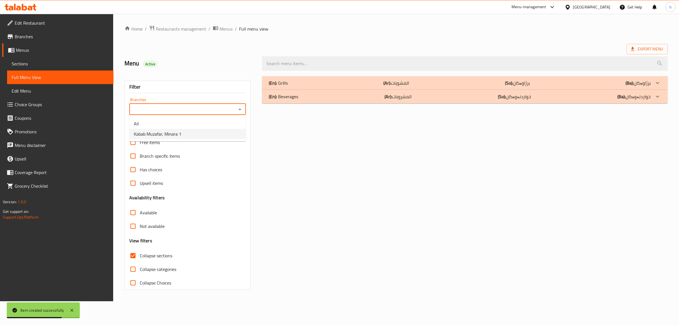
click at [176, 132] on span "Kabab Muzafar, Minara 1" at bounding box center [158, 133] width 48 height 7
type input "Kabab Muzafar, Minara 1"
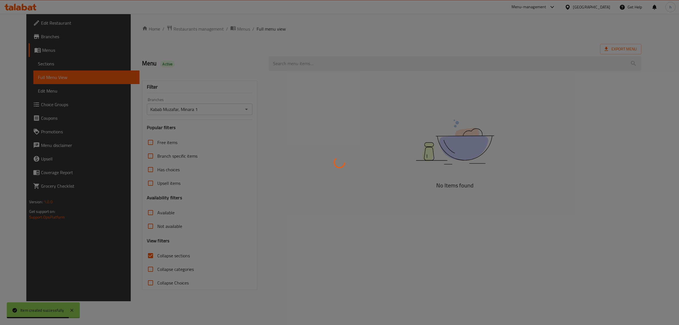
click at [133, 255] on div at bounding box center [339, 162] width 679 height 325
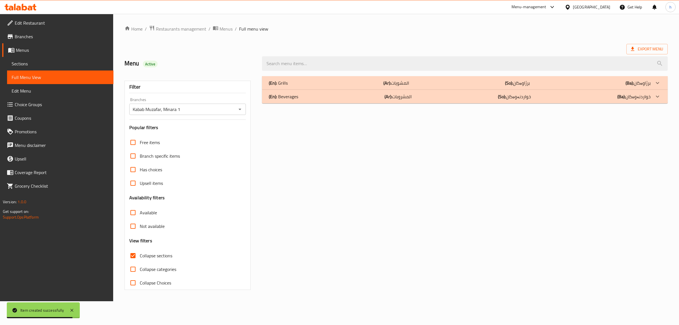
click at [133, 255] on input "Collapse sections" at bounding box center [133, 256] width 14 height 14
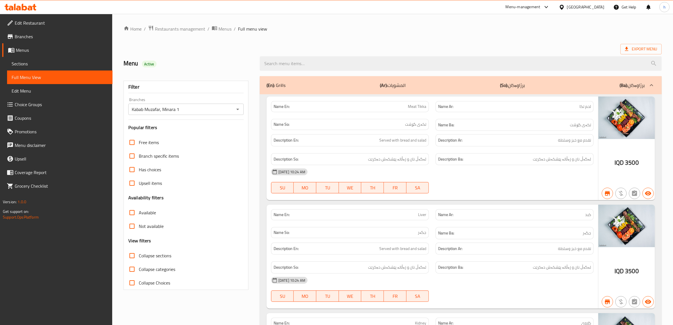
click at [131, 255] on input "Collapse sections" at bounding box center [132, 256] width 14 height 14
checkbox input "true"
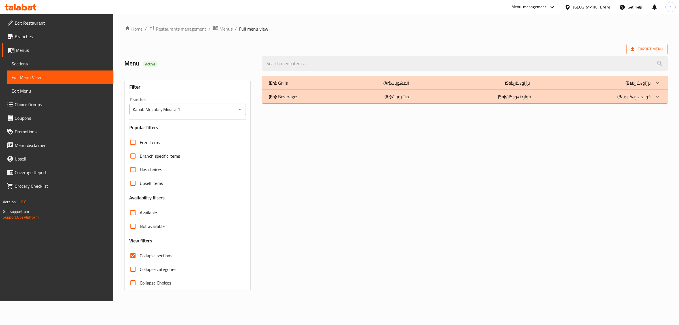
click at [279, 86] on p "(En): Beverages" at bounding box center [278, 82] width 19 height 7
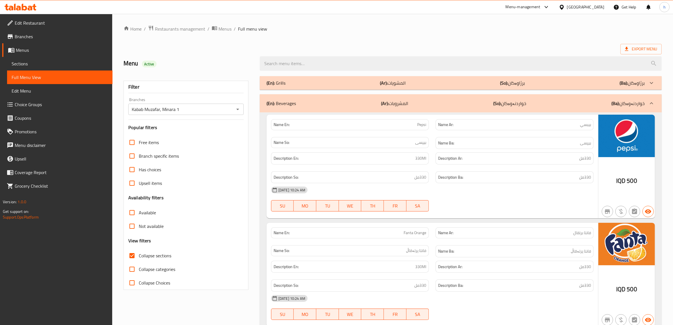
click at [278, 104] on p "(En): Beverages" at bounding box center [281, 103] width 29 height 7
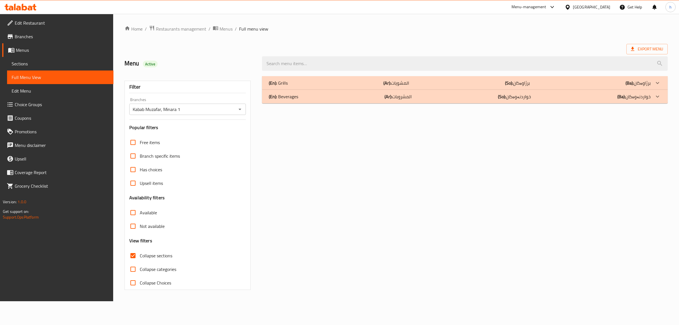
click at [283, 84] on p "(En): Grills" at bounding box center [278, 82] width 19 height 7
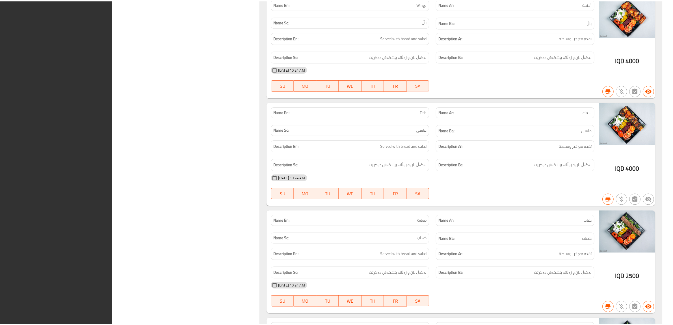
scroll to position [786, 0]
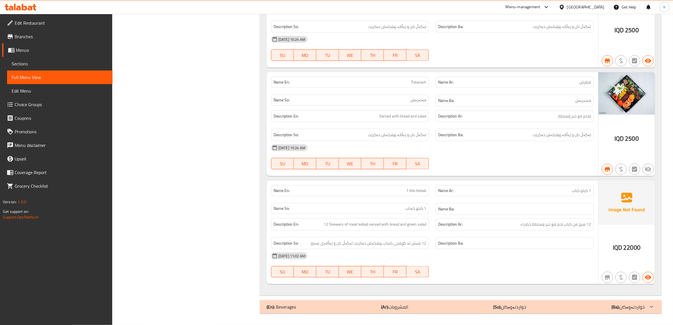
click at [32, 35] on span "Branches" at bounding box center [61, 36] width 93 height 7
